Goal: Information Seeking & Learning: Learn about a topic

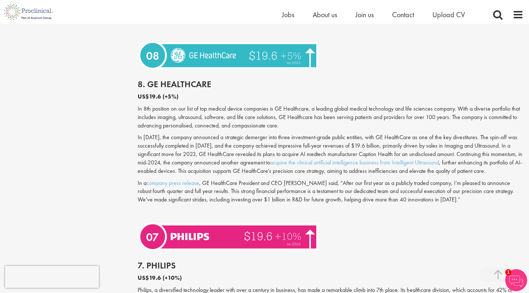
scroll to position [913, 0]
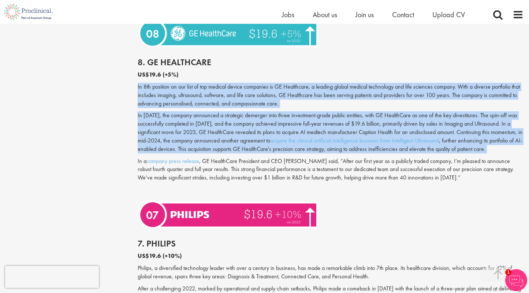
drag, startPoint x: 252, startPoint y: 145, endPoint x: 272, endPoint y: 66, distance: 81.0
click at [271, 69] on div "8. GE HealthCare US$19.6 (+5%) In 8th position on our list of top medical devic…" at bounding box center [330, 124] width 397 height 148
click at [262, 83] on p "In 8th position on our list of top medical device companies is GE Healthcare, a…" at bounding box center [331, 95] width 386 height 25
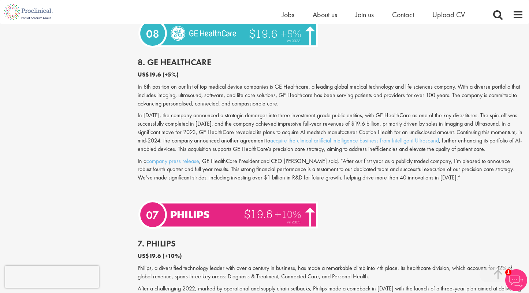
click at [262, 83] on p "In 8th position on our list of top medical device companies is GE Healthcare, a…" at bounding box center [331, 95] width 386 height 25
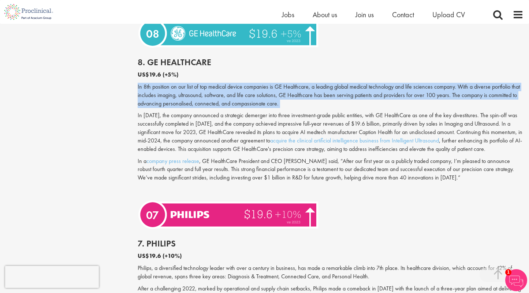
click at [254, 112] on p "In [DATE], the company announced a strategic demerger into three investment-gra…" at bounding box center [331, 132] width 386 height 42
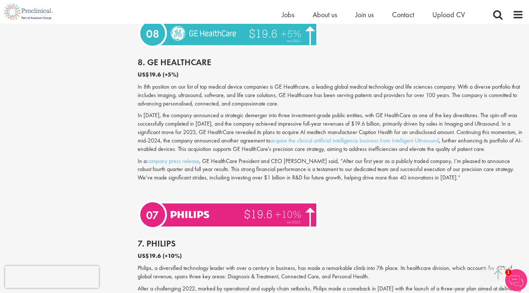
click at [254, 112] on p "In [DATE], the company announced a strategic demerger into three investment-gra…" at bounding box center [331, 132] width 386 height 42
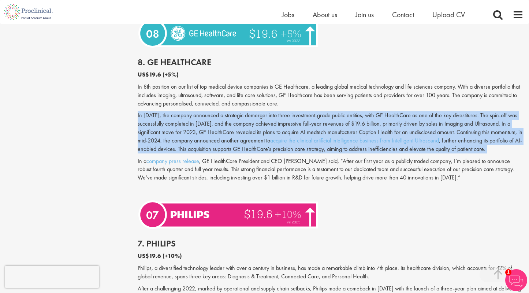
click at [248, 145] on p "In [DATE], the company announced a strategic demerger into three investment-gra…" at bounding box center [331, 132] width 386 height 42
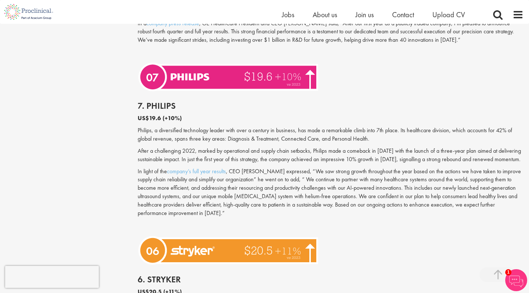
scroll to position [1029, 0]
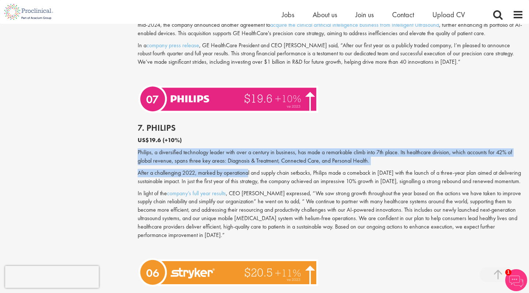
drag, startPoint x: 249, startPoint y: 151, endPoint x: 249, endPoint y: 177, distance: 26.4
click at [249, 177] on div "7. Philips US$19.6 (+10%) Philips, a diversified technology leader with over a …" at bounding box center [330, 186] width 397 height 140
click at [254, 189] on p "In light of the company’s full year results , CEO [PERSON_NAME] expressed, “We …" at bounding box center [331, 214] width 386 height 50
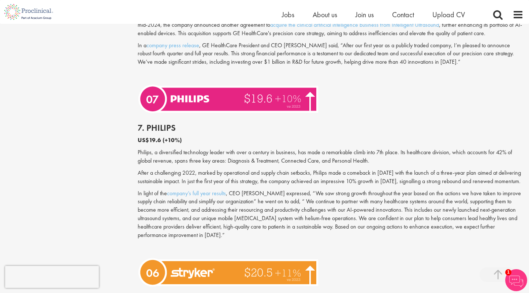
click at [254, 189] on p "In light of the company’s full year results , CEO [PERSON_NAME] expressed, “We …" at bounding box center [331, 214] width 386 height 50
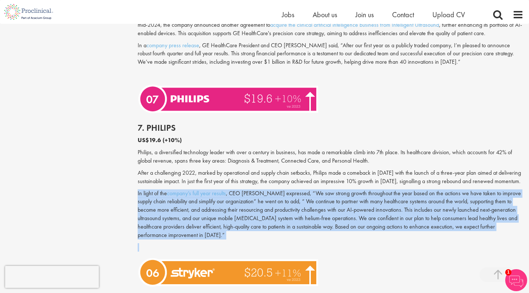
click at [254, 189] on p "In light of the company’s full year results , CEO [PERSON_NAME] expressed, “We …" at bounding box center [331, 214] width 386 height 50
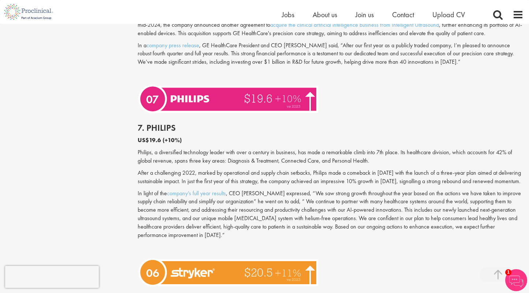
click at [254, 189] on p "In light of the company’s full year results , CEO [PERSON_NAME] expressed, “We …" at bounding box center [331, 214] width 386 height 50
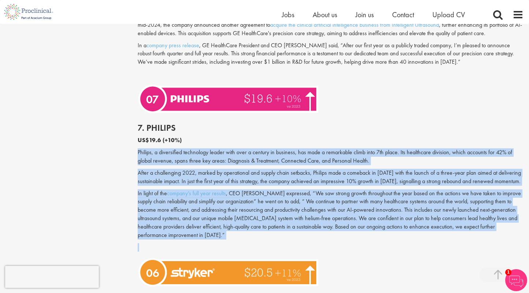
drag, startPoint x: 275, startPoint y: 137, endPoint x: 271, endPoint y: 247, distance: 109.6
click at [276, 228] on p "In light of the company’s full year results , CEO [PERSON_NAME] expressed, “We …" at bounding box center [331, 214] width 386 height 50
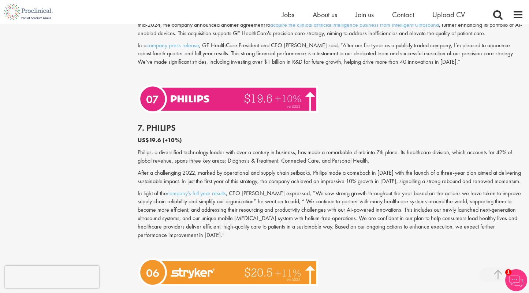
click at [276, 228] on p "In light of the company’s full year results , CEO [PERSON_NAME] expressed, “We …" at bounding box center [331, 214] width 386 height 50
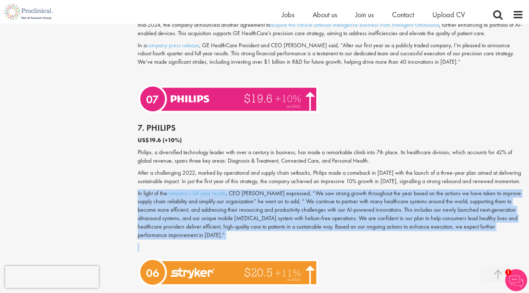
click at [266, 255] on img at bounding box center [230, 272] width 184 height 34
click at [270, 243] on p at bounding box center [331, 247] width 386 height 8
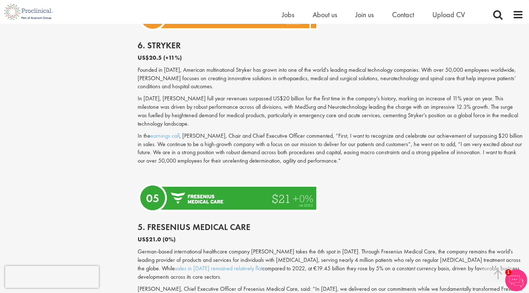
scroll to position [1302, 0]
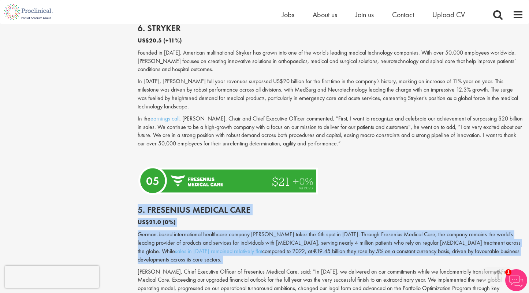
drag, startPoint x: 264, startPoint y: 251, endPoint x: 266, endPoint y: 181, distance: 70.4
click at [266, 180] on div "Who are the top 10 medical device companies in the world in [DATE]? The global …" at bounding box center [331, 110] width 386 height 1833
click at [260, 218] on p "US$21.0 (0%)" at bounding box center [331, 222] width 386 height 8
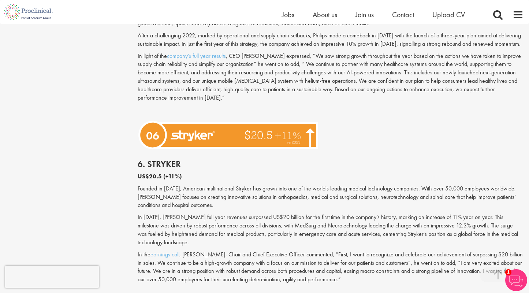
scroll to position [1153, 0]
